Goal: Task Accomplishment & Management: Use online tool/utility

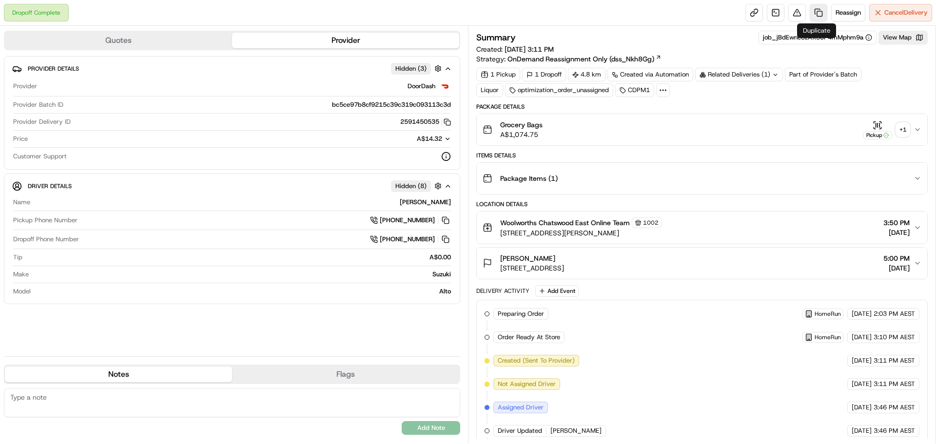
click at [817, 10] on link at bounding box center [819, 13] width 18 height 18
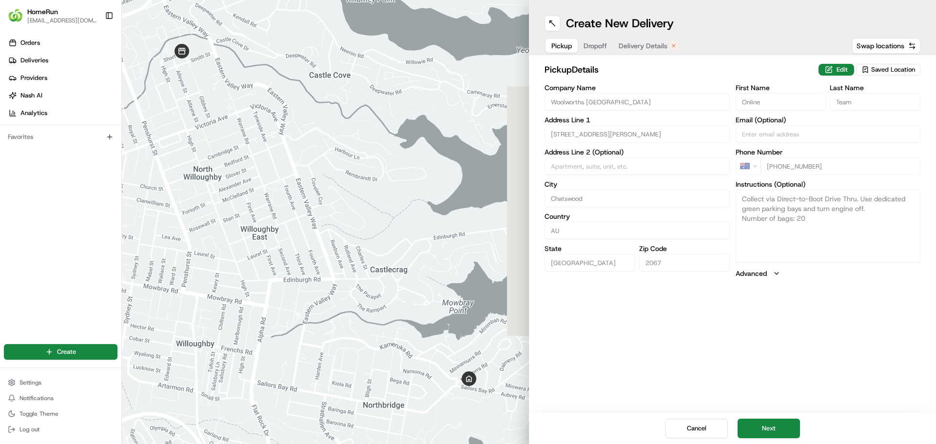
drag, startPoint x: 671, startPoint y: 47, endPoint x: 659, endPoint y: 50, distance: 12.5
click at [671, 47] on icon "button" at bounding box center [674, 46] width 6 height 6
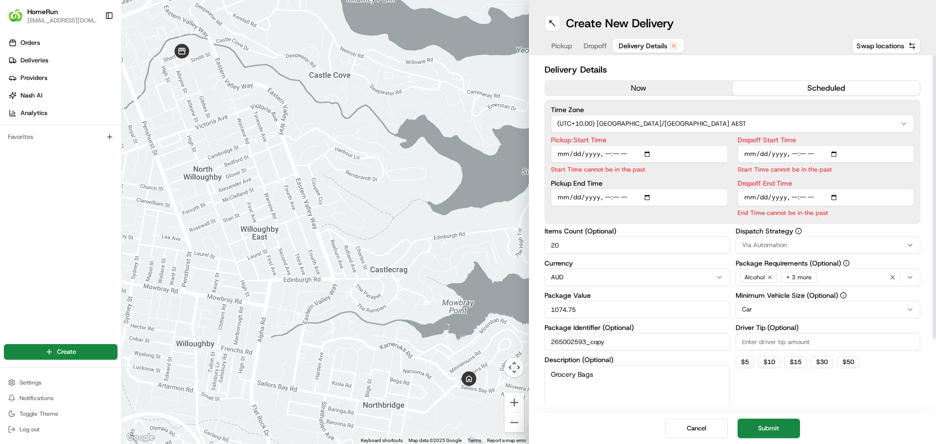
click at [604, 94] on button "now" at bounding box center [639, 88] width 188 height 15
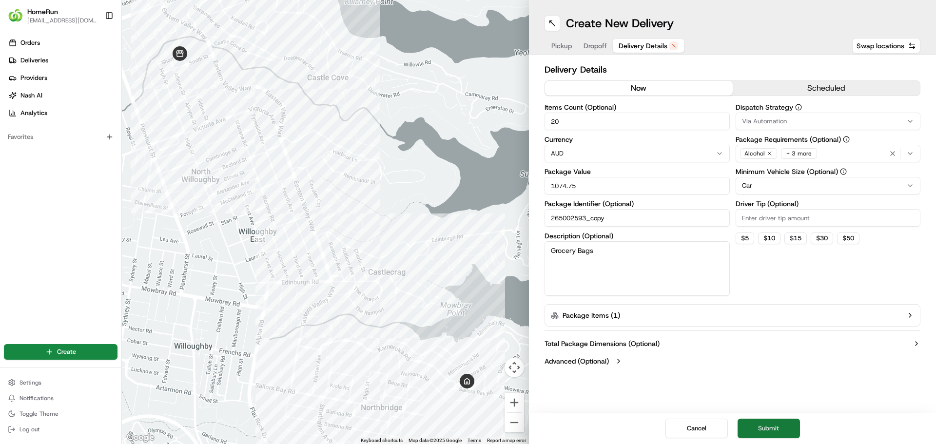
click at [761, 426] on button "Submit" at bounding box center [768, 428] width 62 height 19
click at [761, 426] on div "Cancel Submit" at bounding box center [732, 428] width 407 height 31
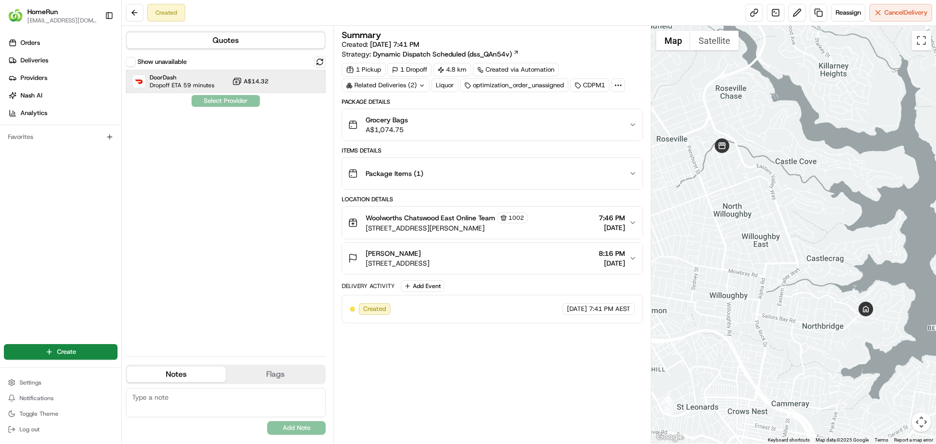
click at [169, 83] on span "Dropoff ETA 59 minutes" at bounding box center [182, 85] width 65 height 8
click at [214, 99] on button "Assign Provider" at bounding box center [225, 101] width 69 height 12
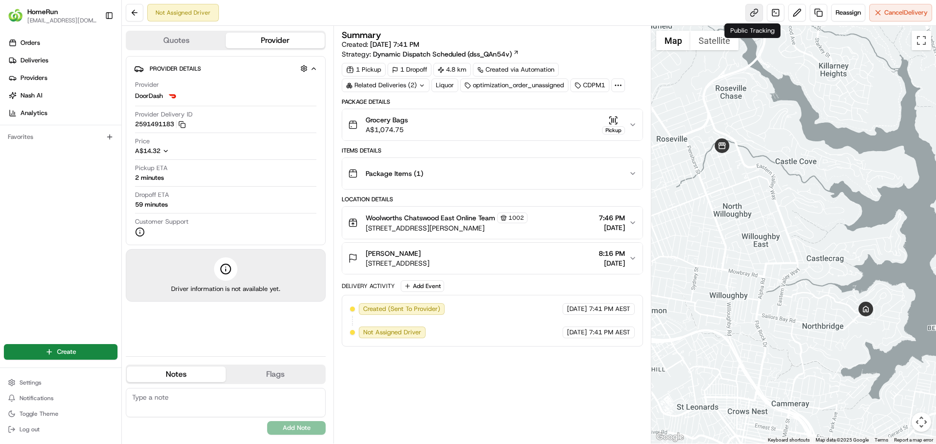
click at [750, 10] on link at bounding box center [754, 13] width 18 height 18
